Goal: Browse casually

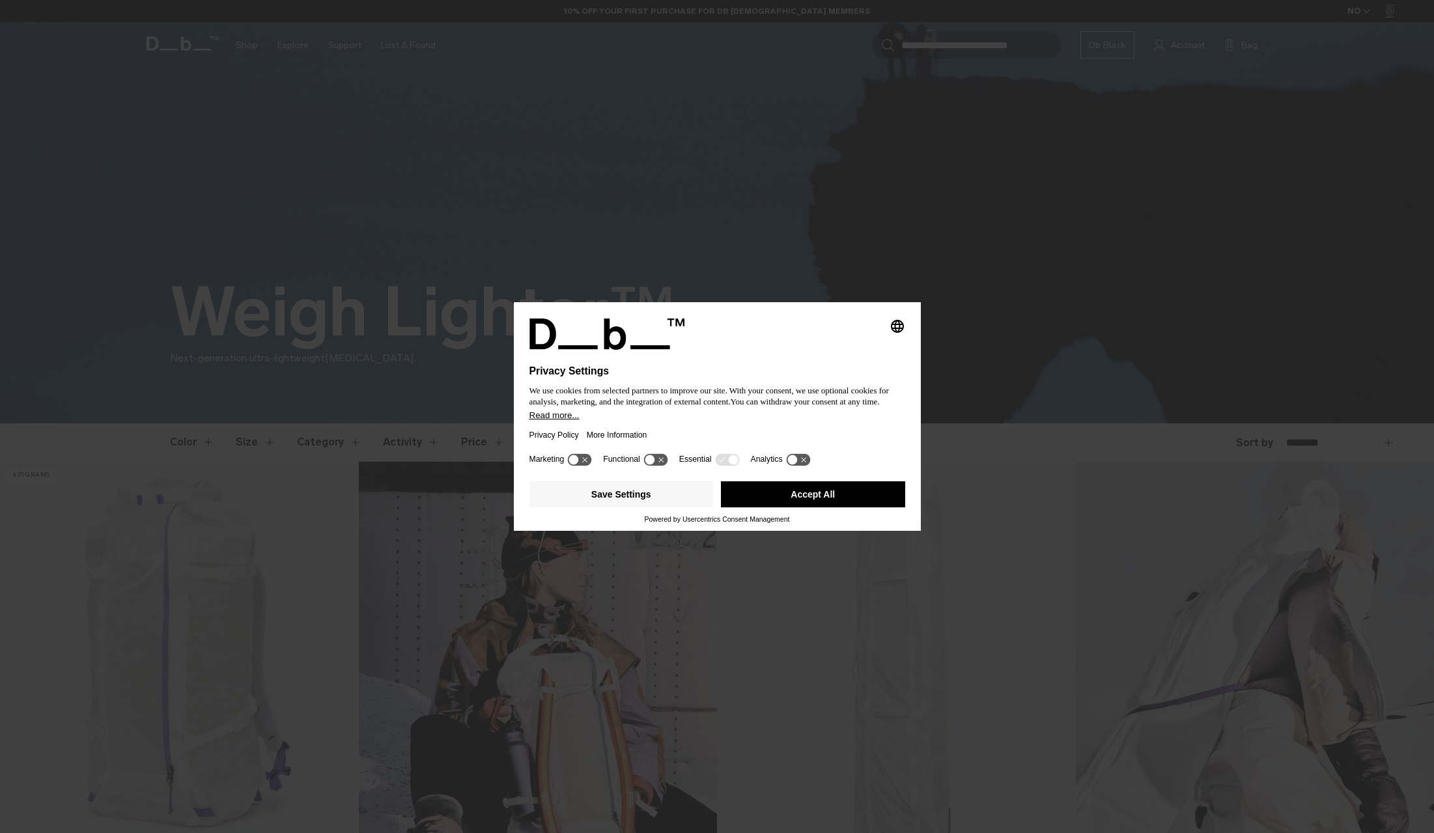
click at [816, 498] on button "Accept All" at bounding box center [813, 494] width 184 height 26
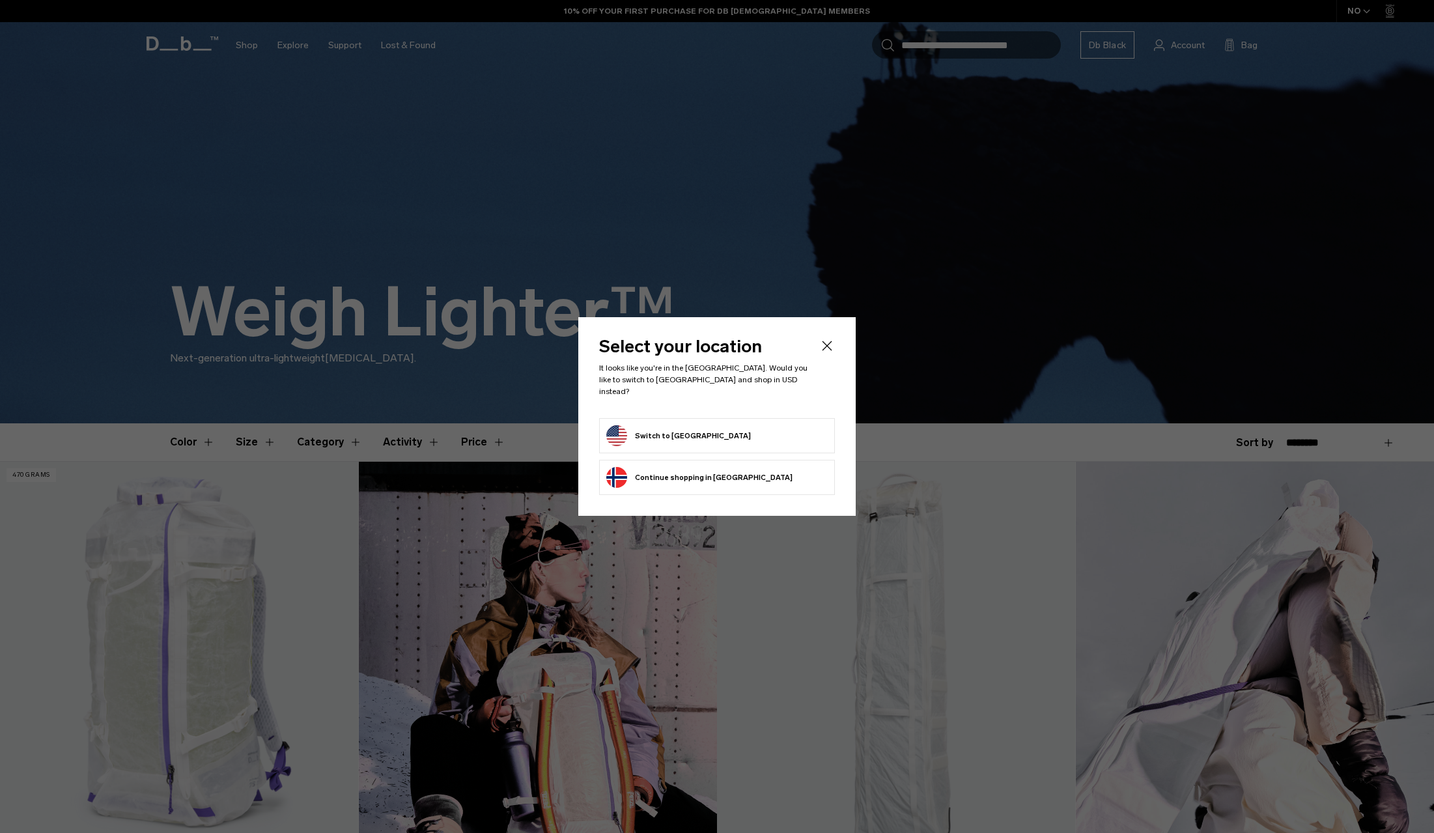
click at [666, 429] on button "Switch to [GEOGRAPHIC_DATA]" at bounding box center [678, 435] width 145 height 21
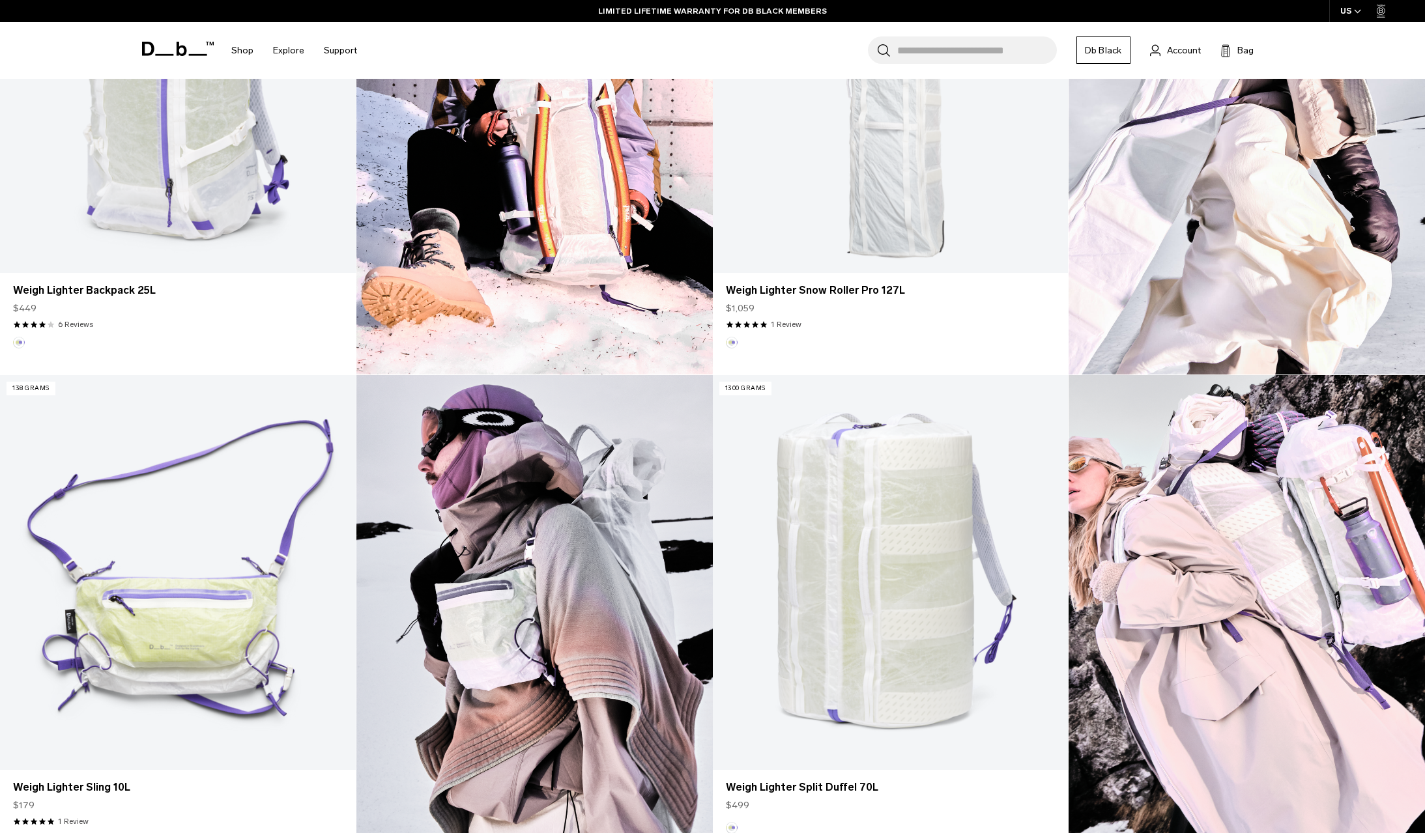
scroll to position [834, 0]
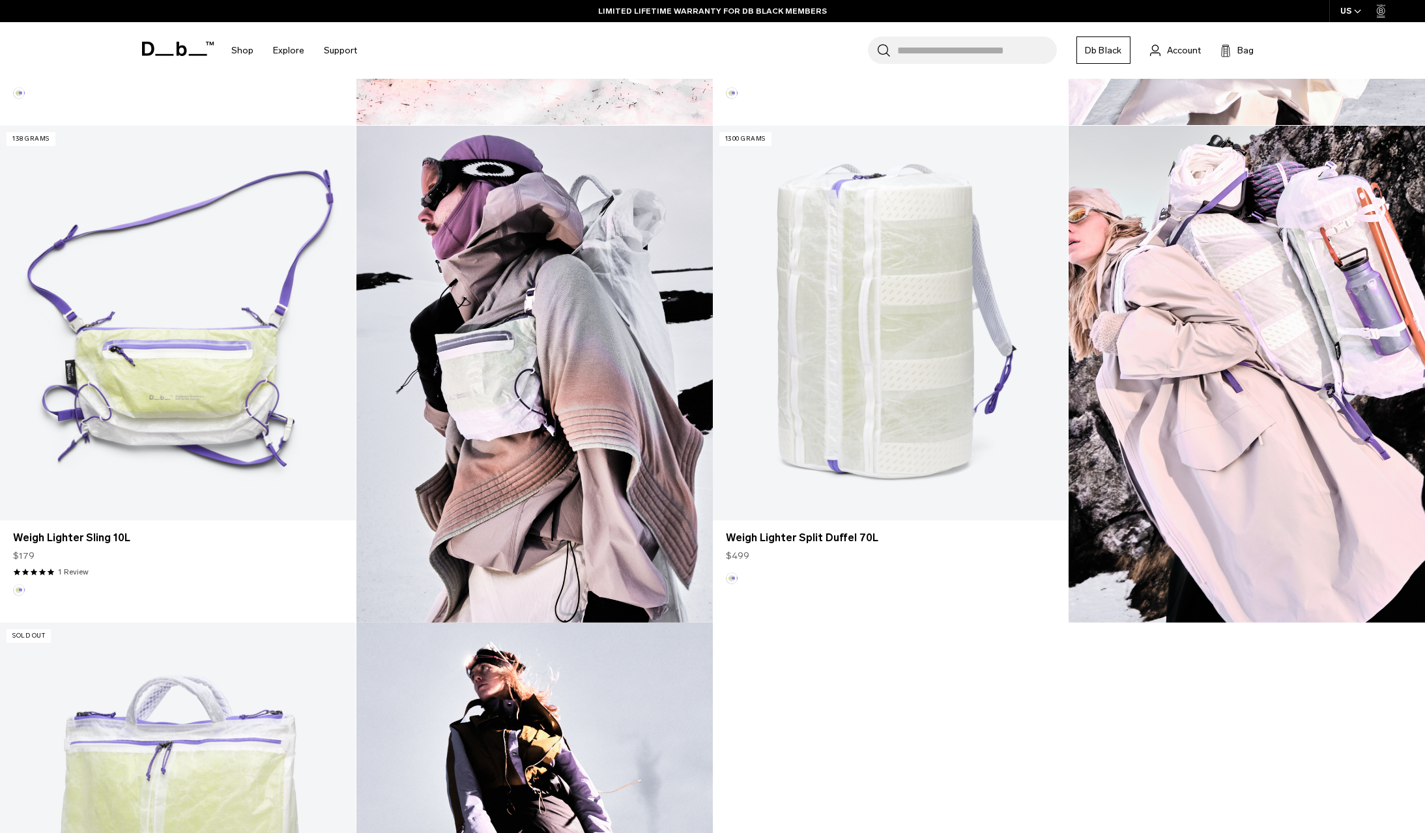
click at [1219, 373] on img at bounding box center [1246, 374] width 356 height 497
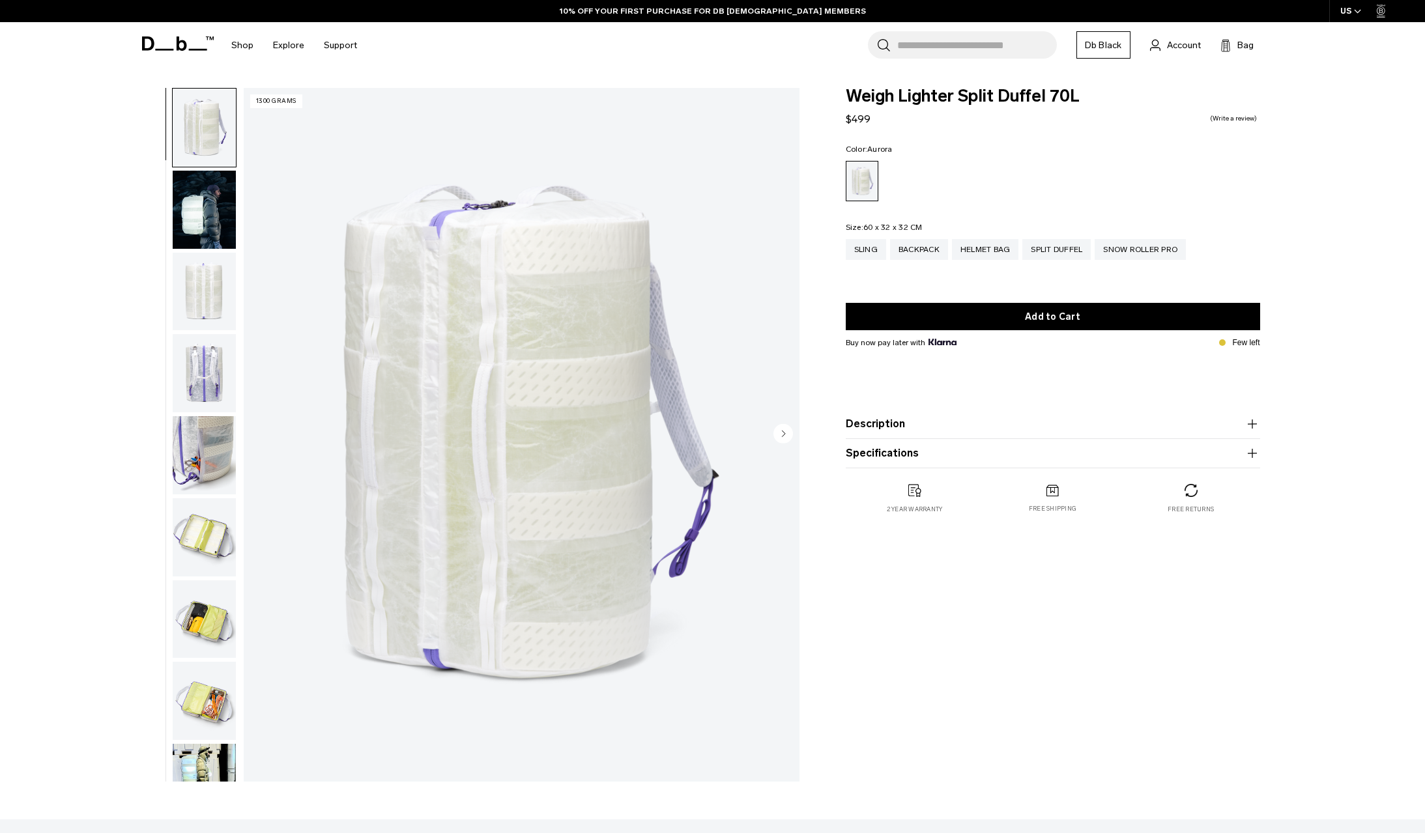
click at [210, 239] on img "button" at bounding box center [204, 210] width 63 height 78
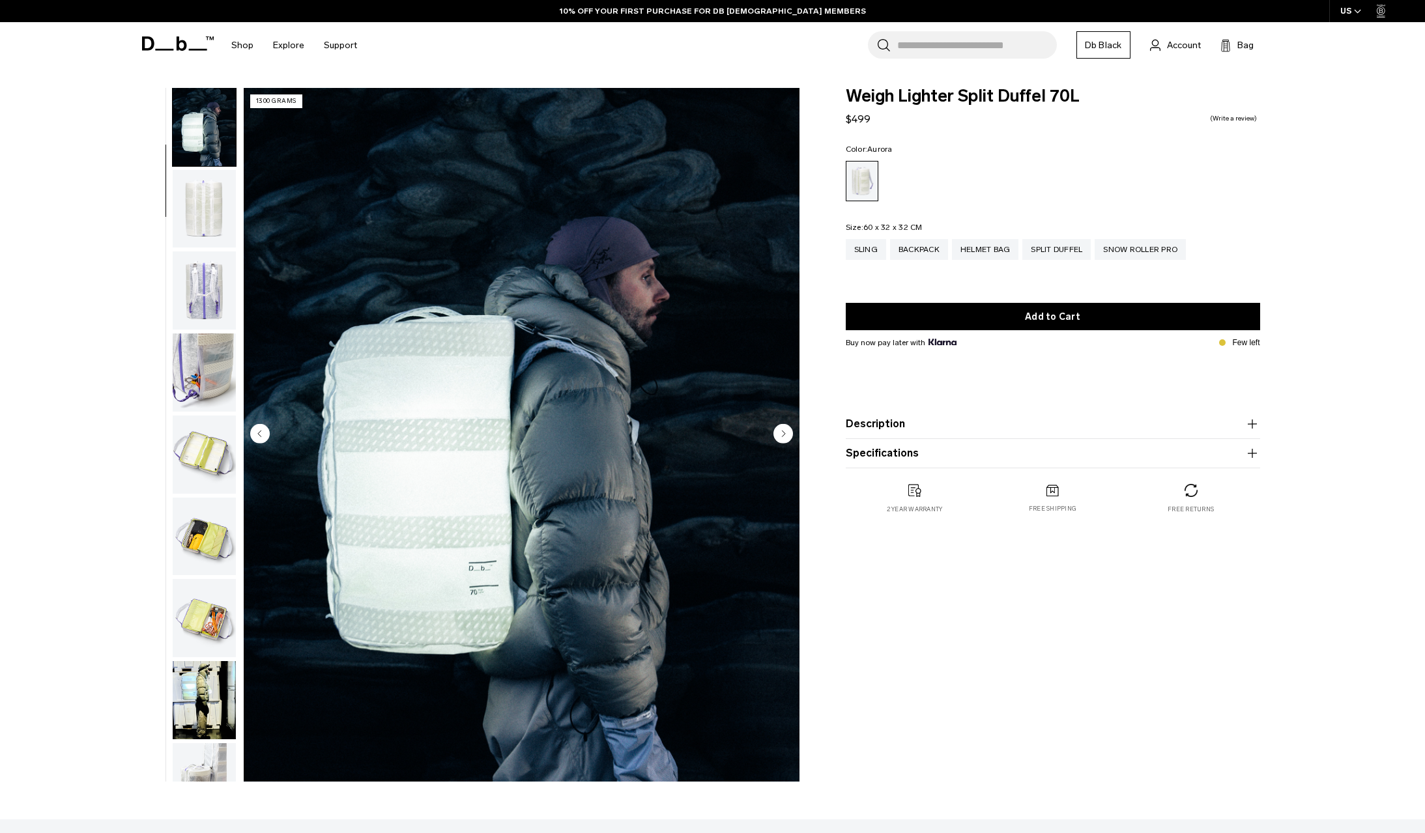
click at [791, 446] on img "2 / 12" at bounding box center [522, 435] width 556 height 694
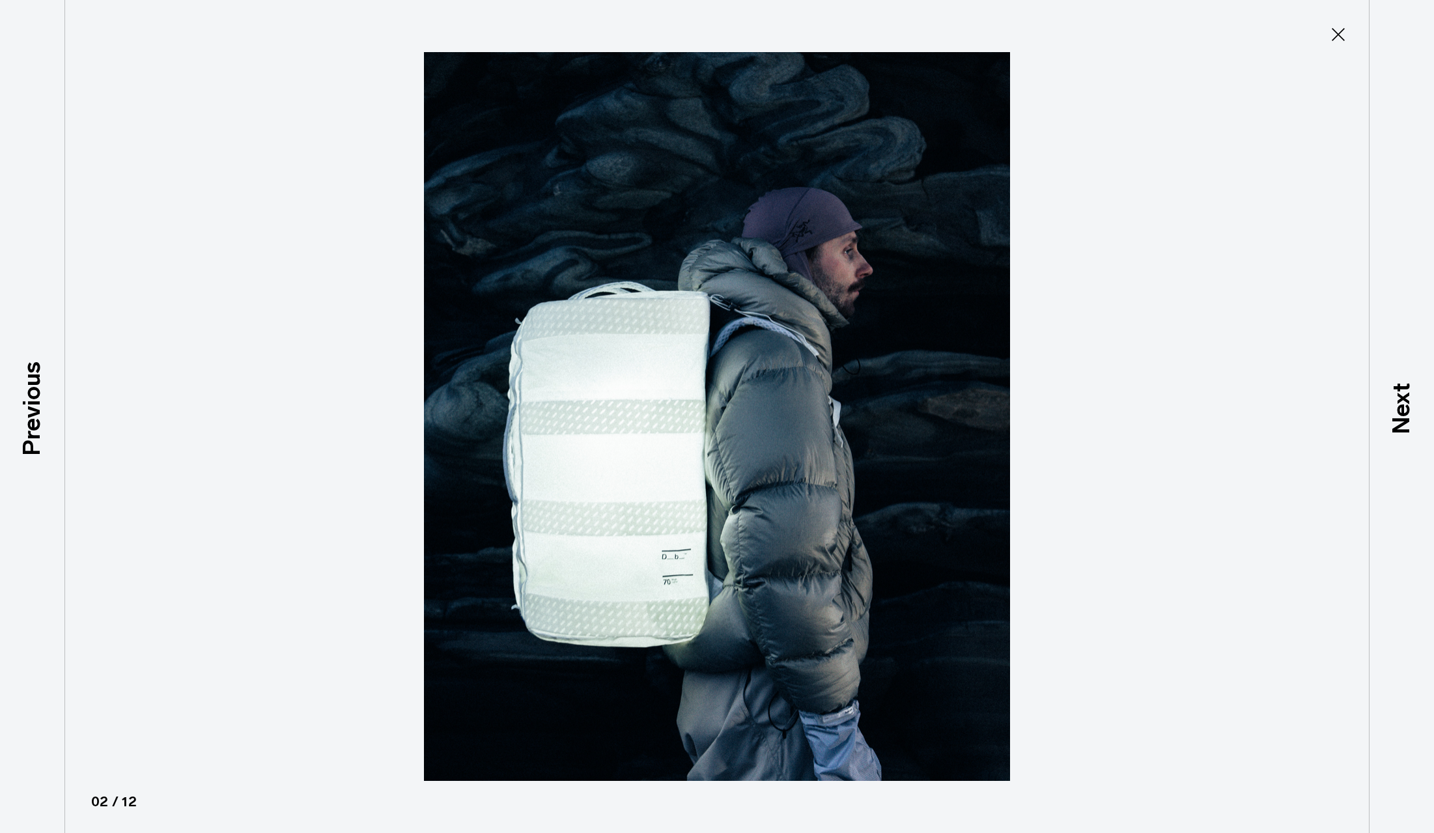
click at [1350, 32] on button "Close" at bounding box center [1338, 34] width 43 height 27
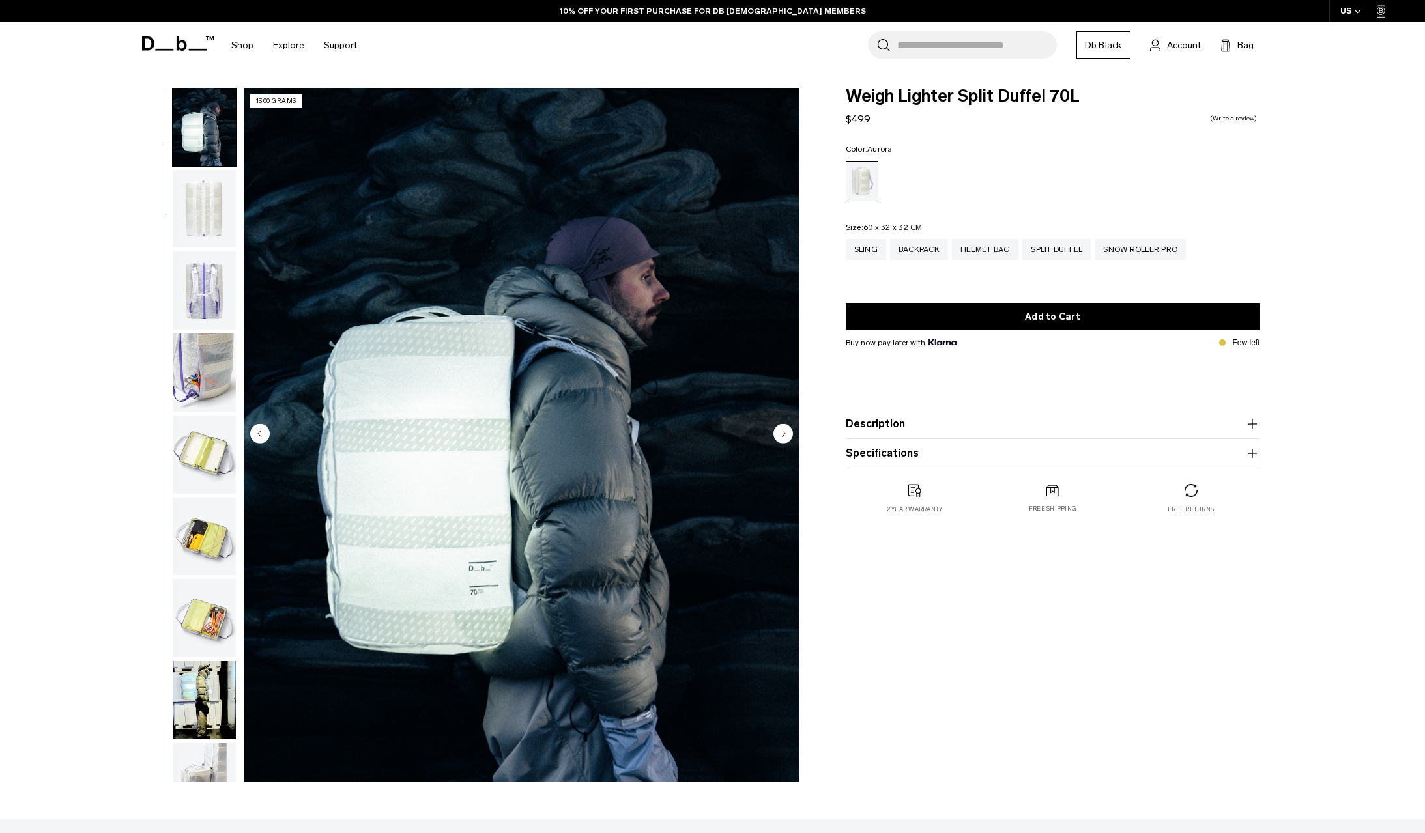
click at [786, 429] on circle "Next slide" at bounding box center [783, 433] width 20 height 20
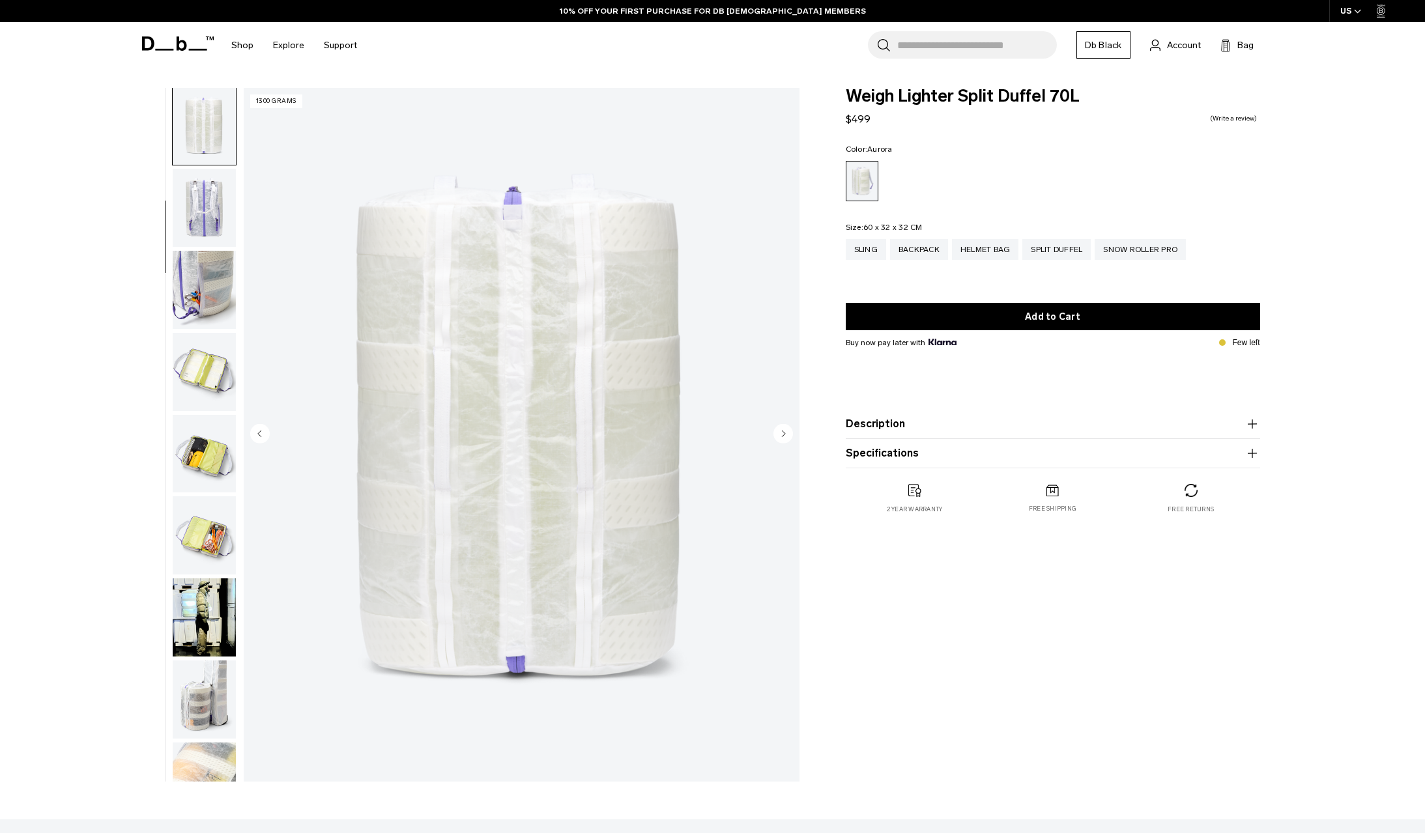
click at [782, 433] on icon "Next slide" at bounding box center [783, 434] width 3 height 6
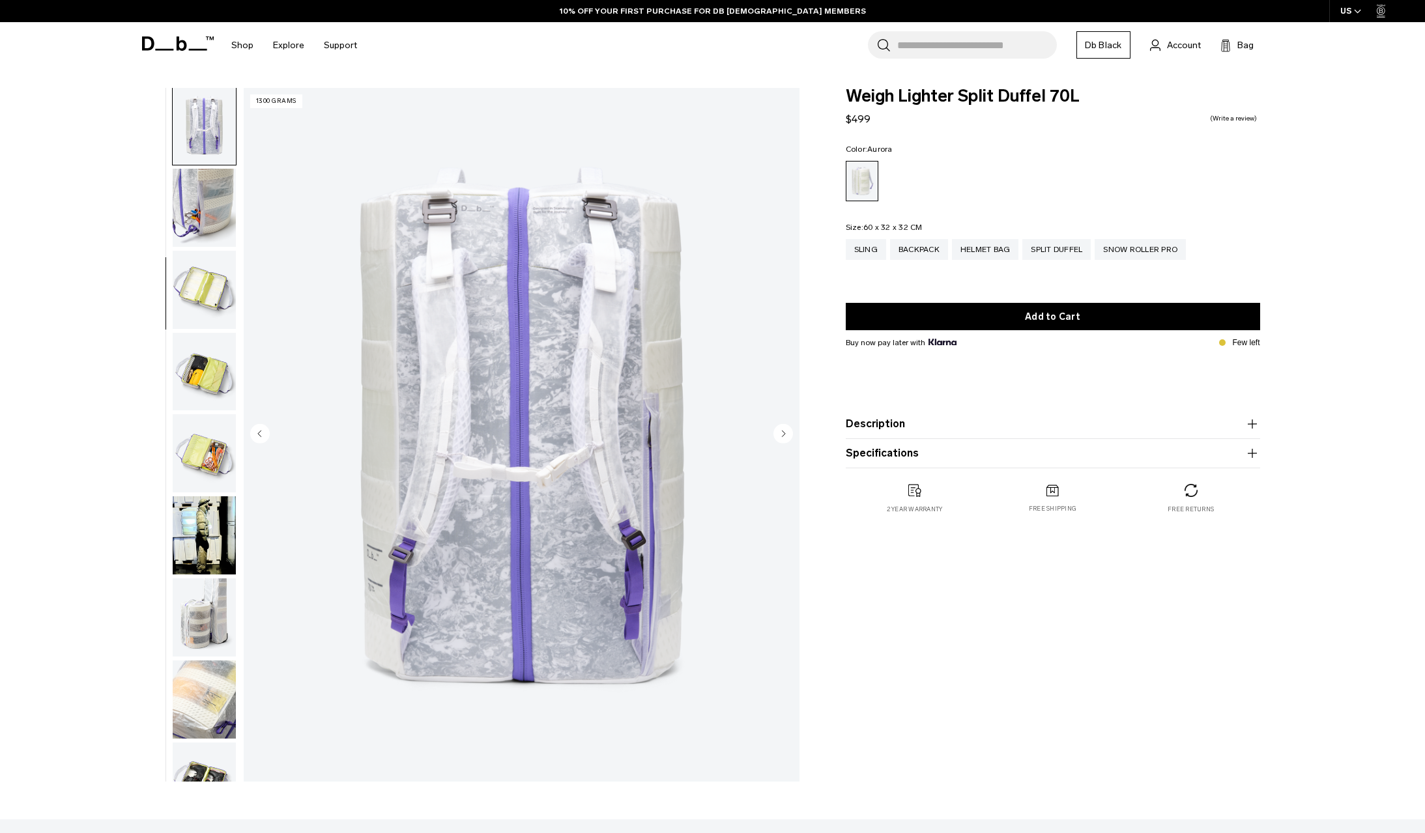
scroll to position [248, 0]
drag, startPoint x: 210, startPoint y: 306, endPoint x: 198, endPoint y: 350, distance: 45.8
click at [210, 306] on img "button" at bounding box center [204, 289] width 63 height 78
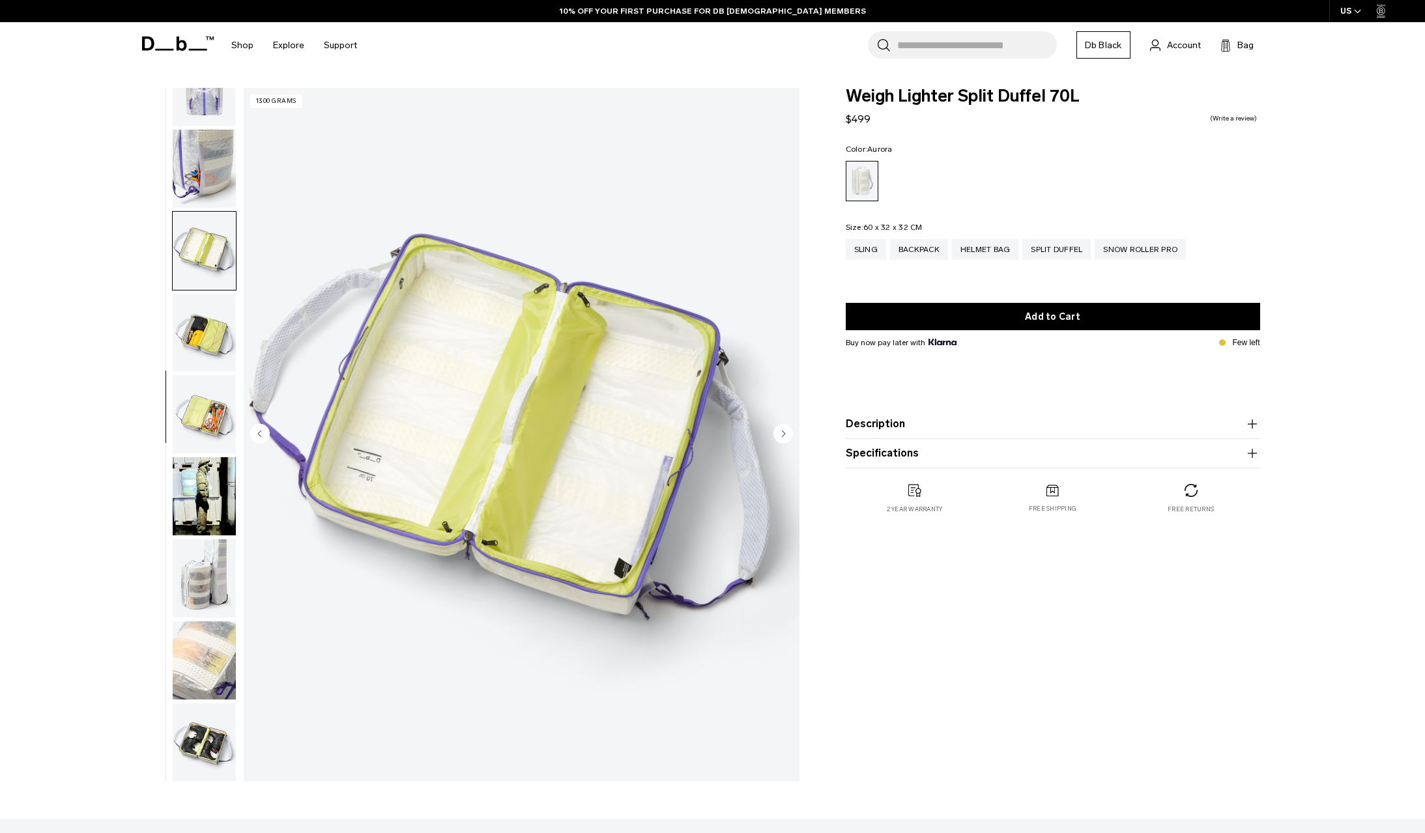
click at [207, 324] on img "button" at bounding box center [204, 333] width 63 height 78
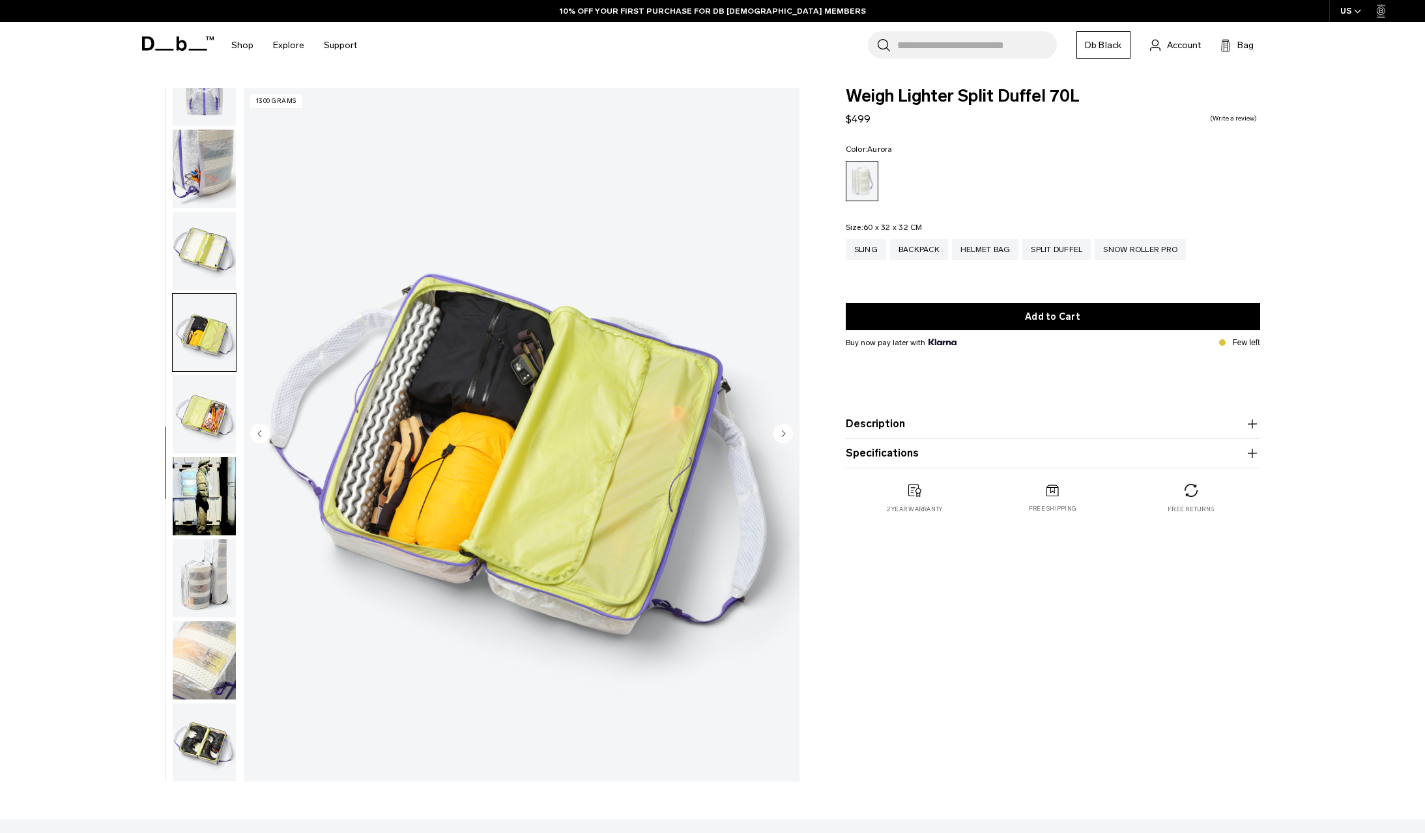
click at [199, 382] on img "button" at bounding box center [204, 414] width 63 height 78
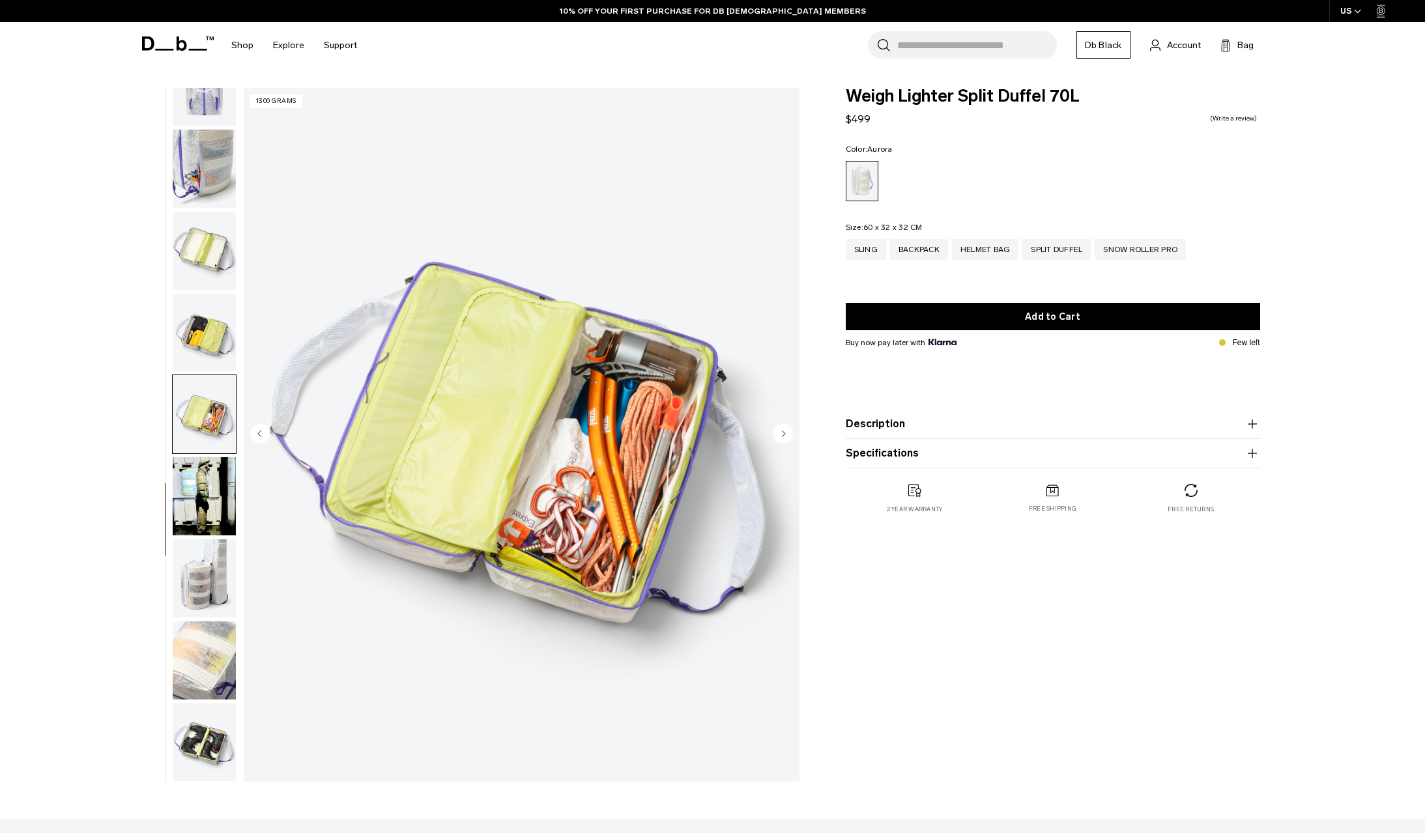
drag, startPoint x: 199, startPoint y: 495, endPoint x: 193, endPoint y: 528, distance: 33.2
click at [200, 495] on img "button" at bounding box center [204, 496] width 63 height 78
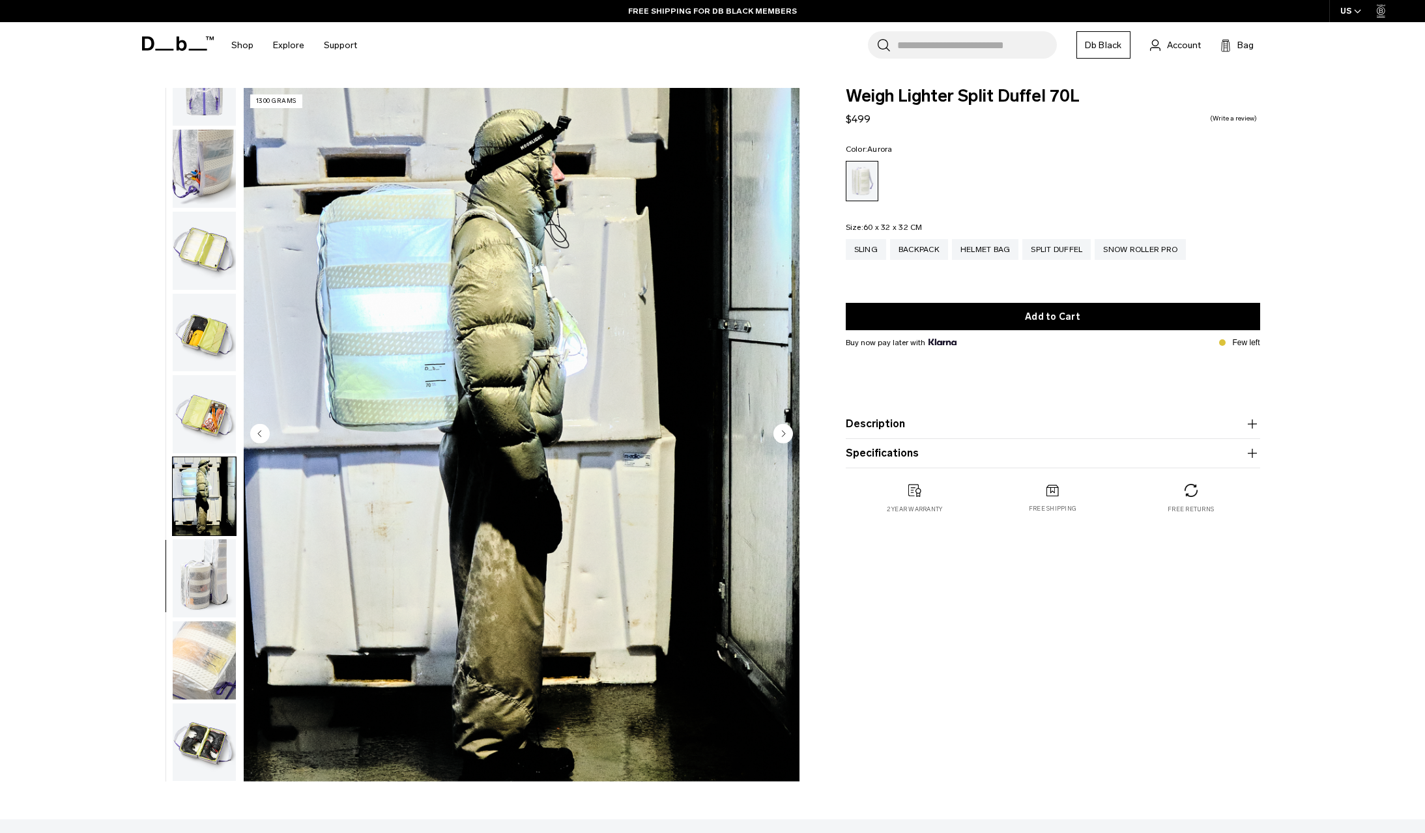
click at [203, 563] on img "button" at bounding box center [204, 578] width 63 height 78
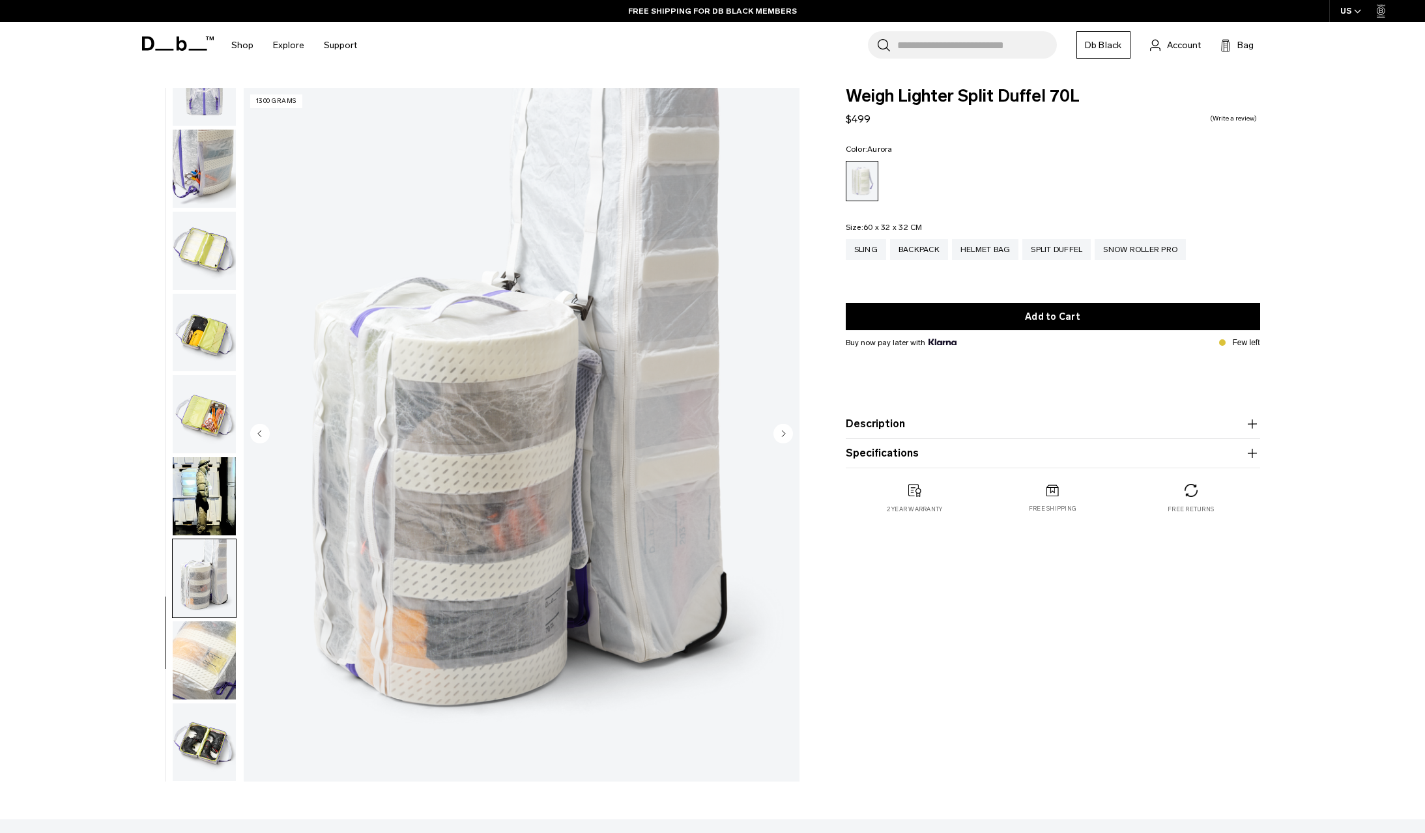
click at [204, 668] on img "button" at bounding box center [204, 660] width 63 height 78
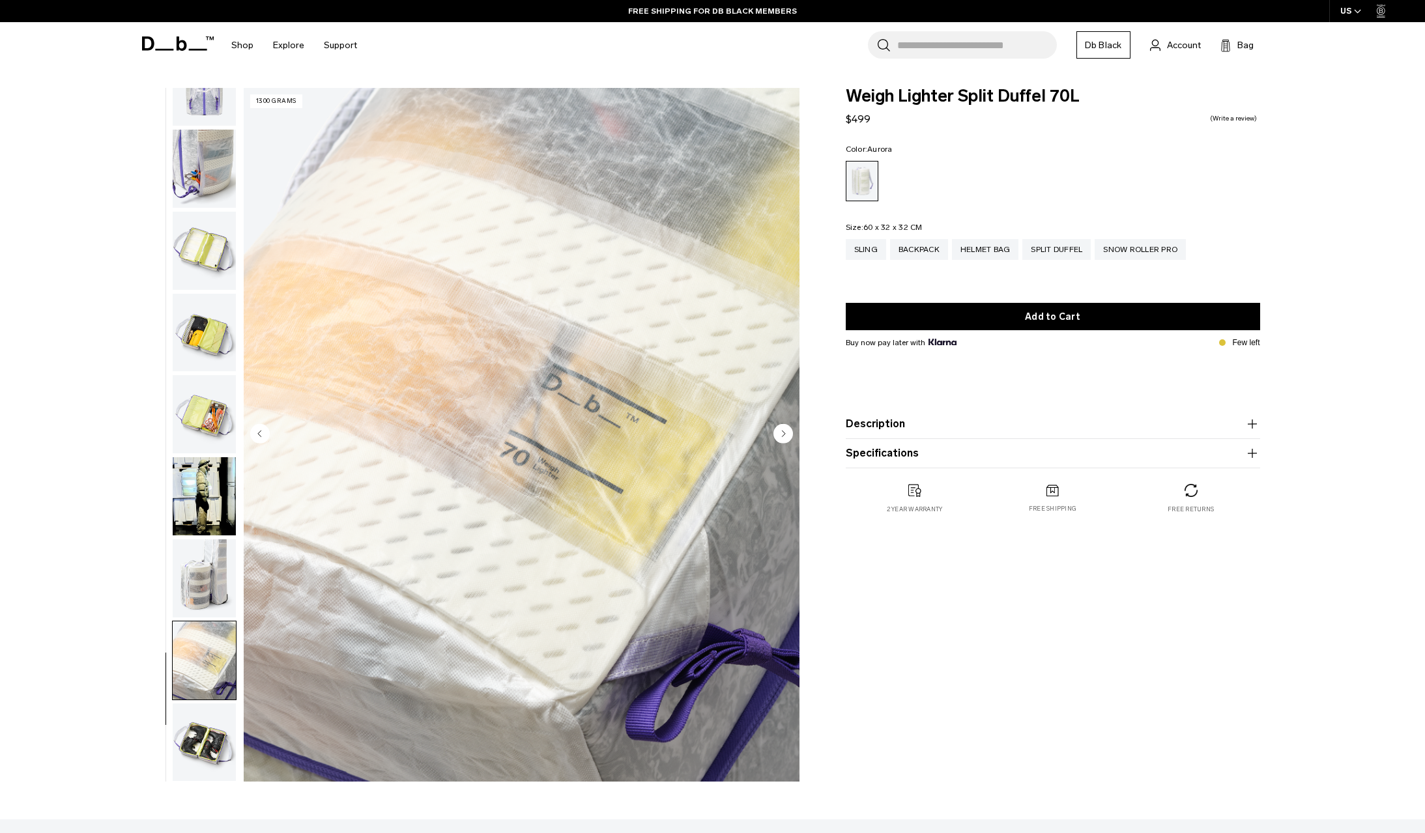
click at [208, 742] on img "button" at bounding box center [204, 743] width 63 height 78
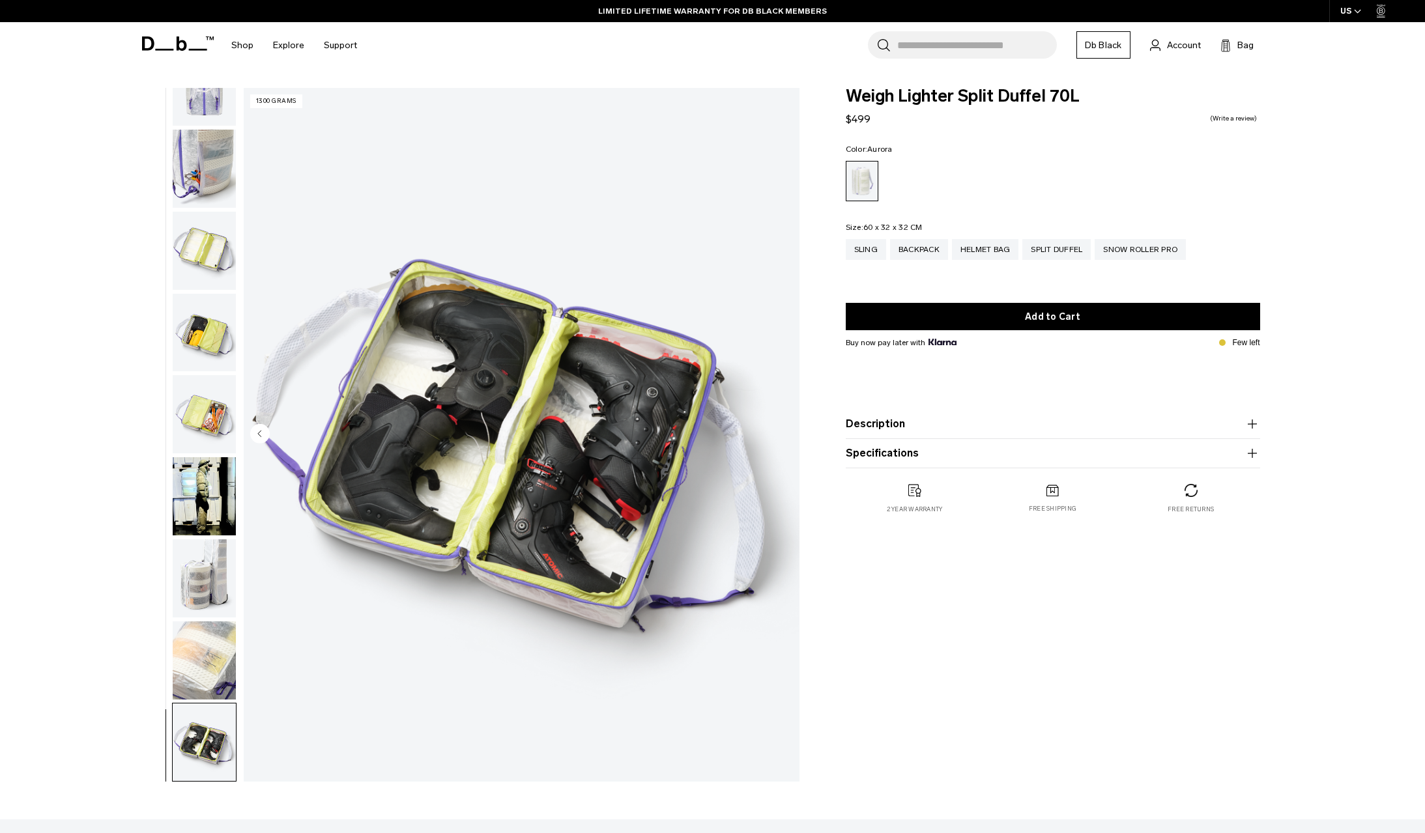
click at [194, 653] on img "button" at bounding box center [204, 660] width 63 height 78
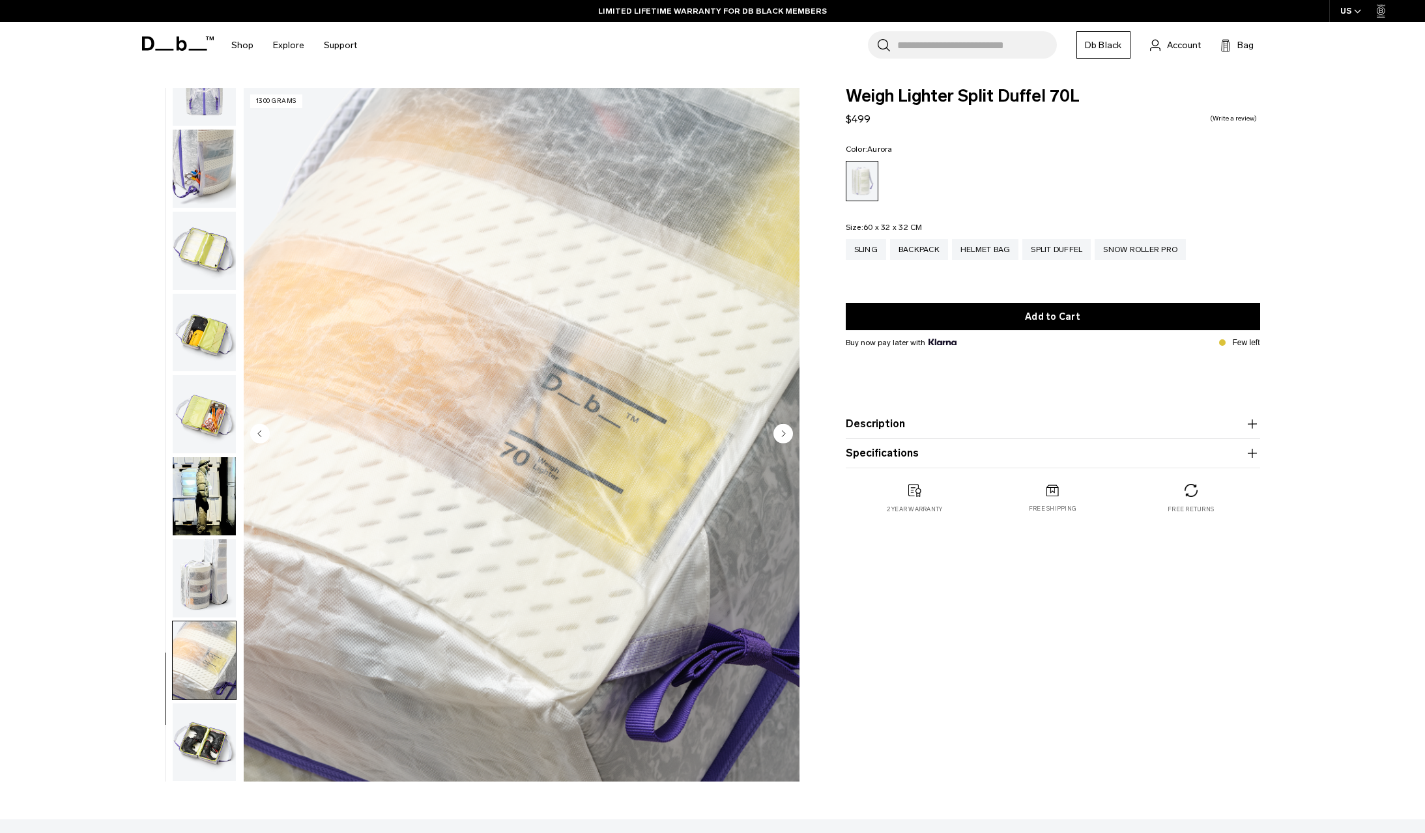
click at [782, 431] on icon "Next slide" at bounding box center [783, 434] width 3 height 6
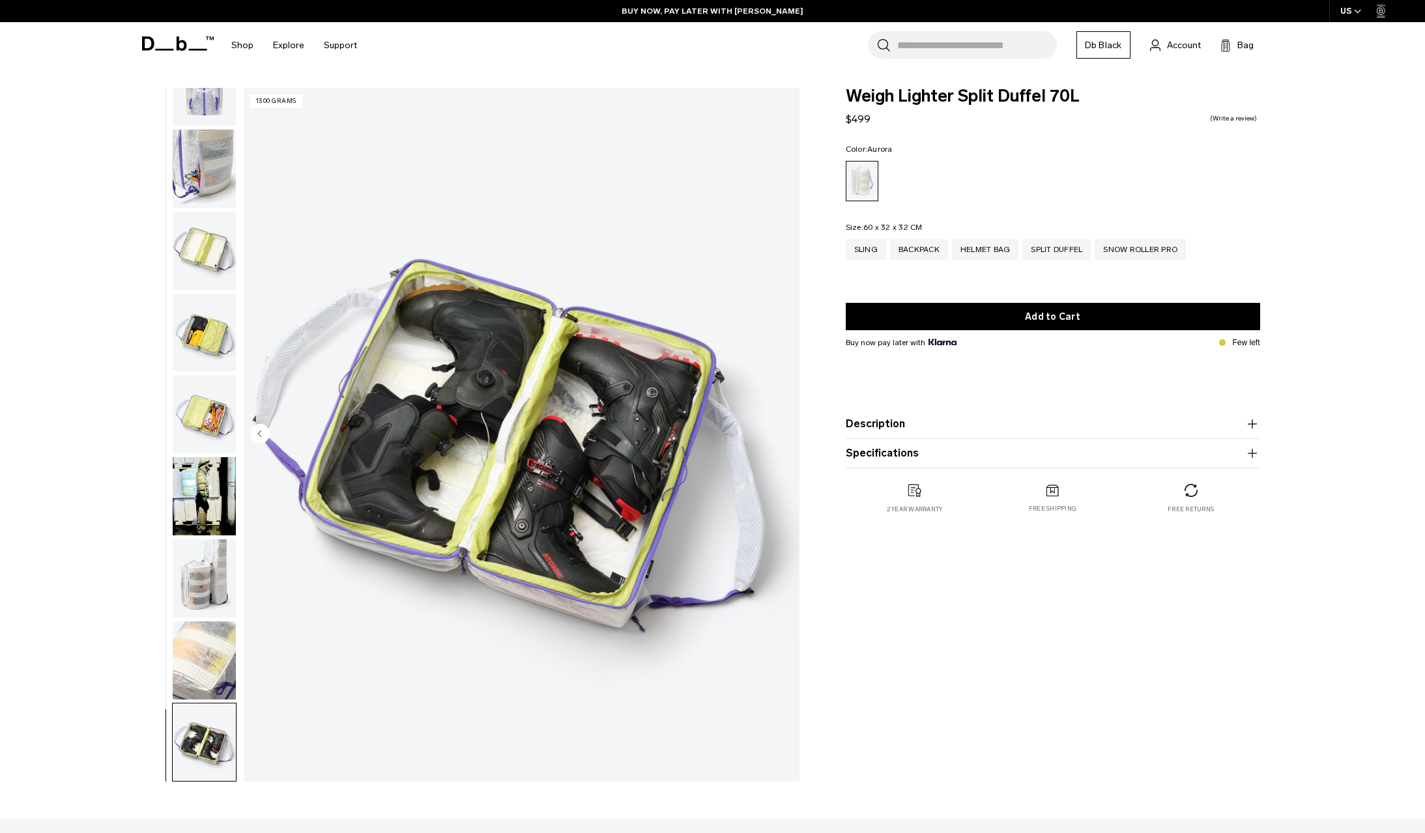
click at [184, 48] on icon at bounding box center [181, 43] width 10 height 14
